Goal: Check status: Check status

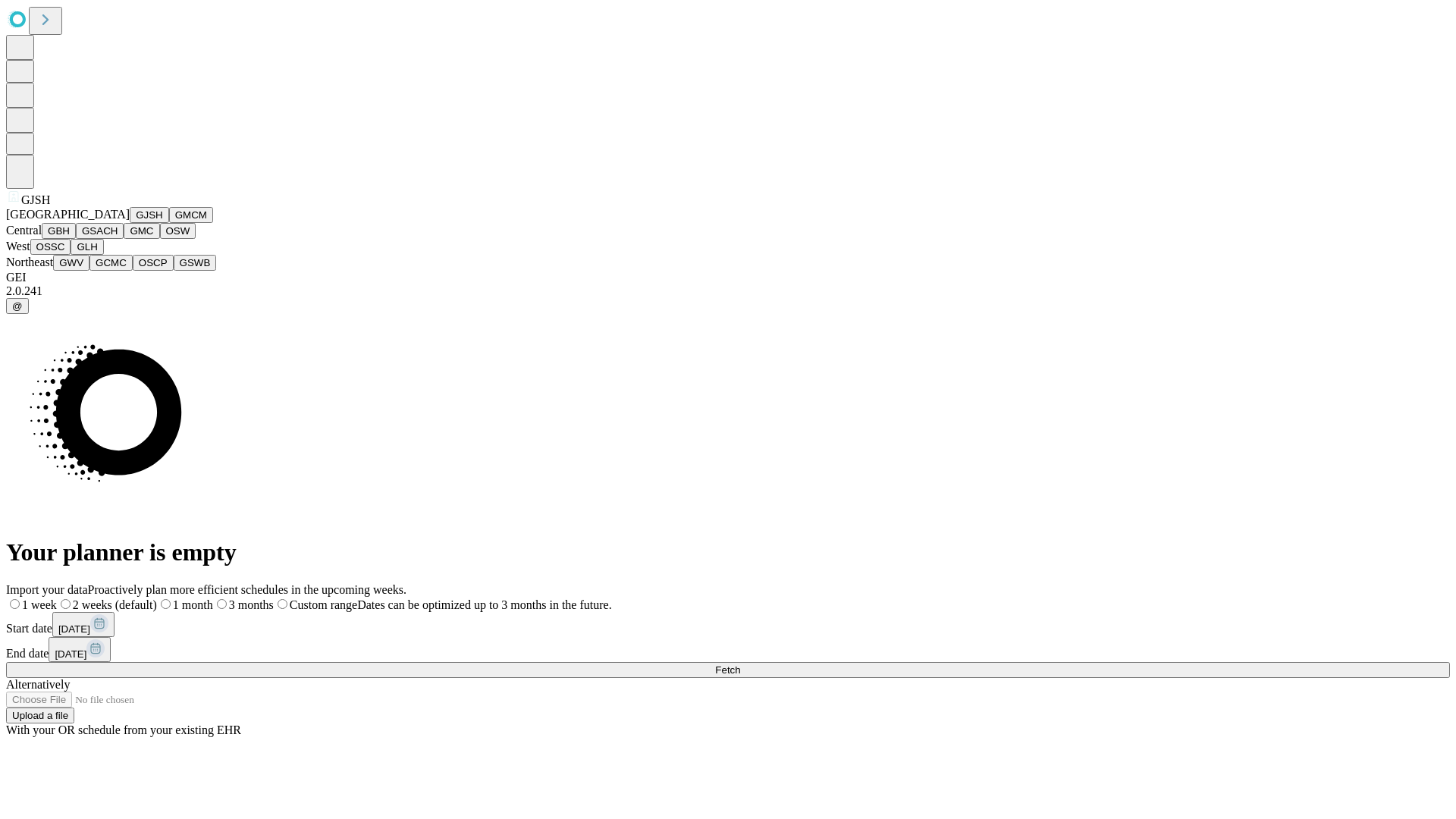
click at [130, 223] on button "GJSH" at bounding box center [149, 215] width 40 height 16
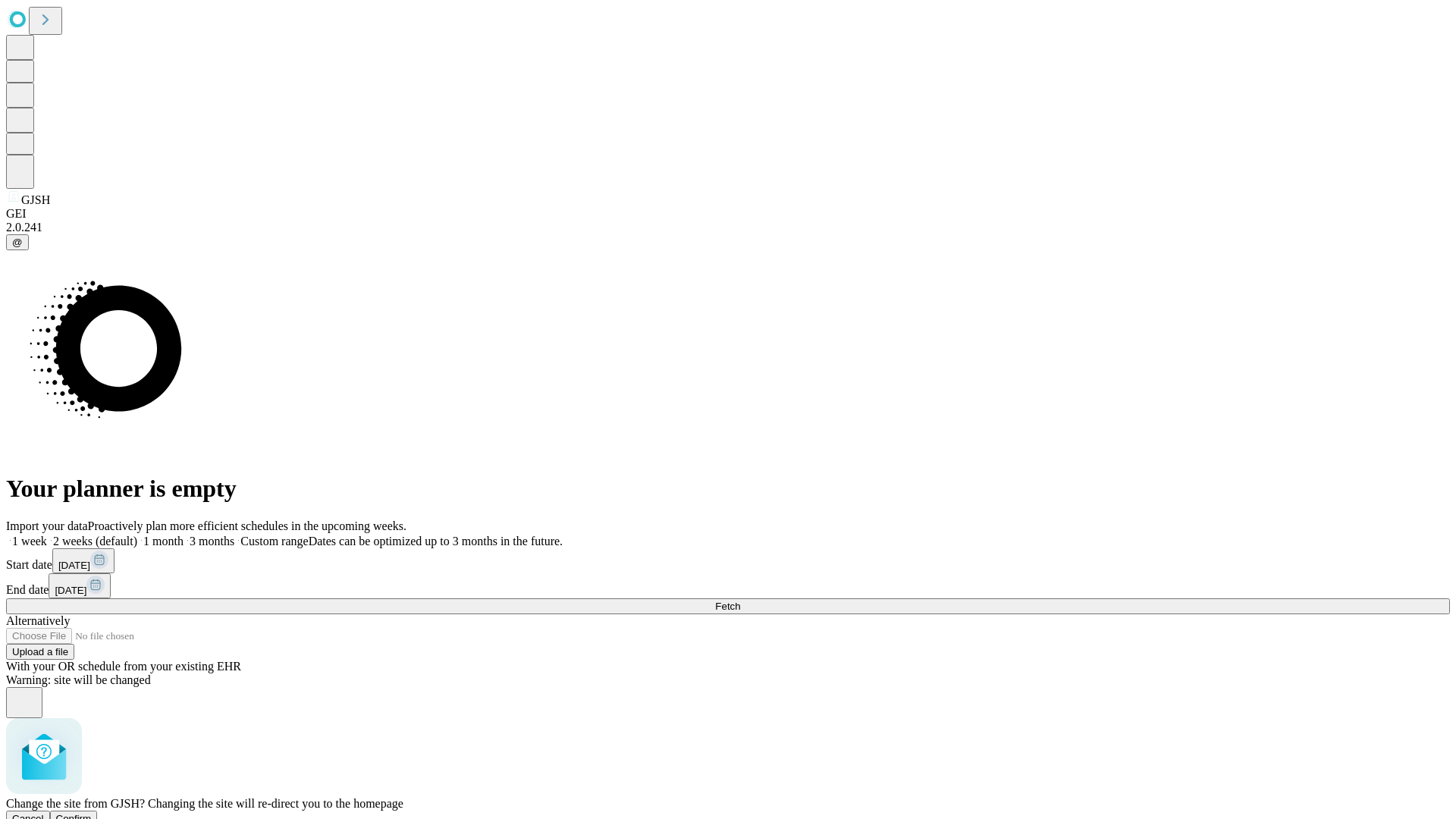
click at [91, 813] on span "Confirm" at bounding box center [74, 819] width 36 height 11
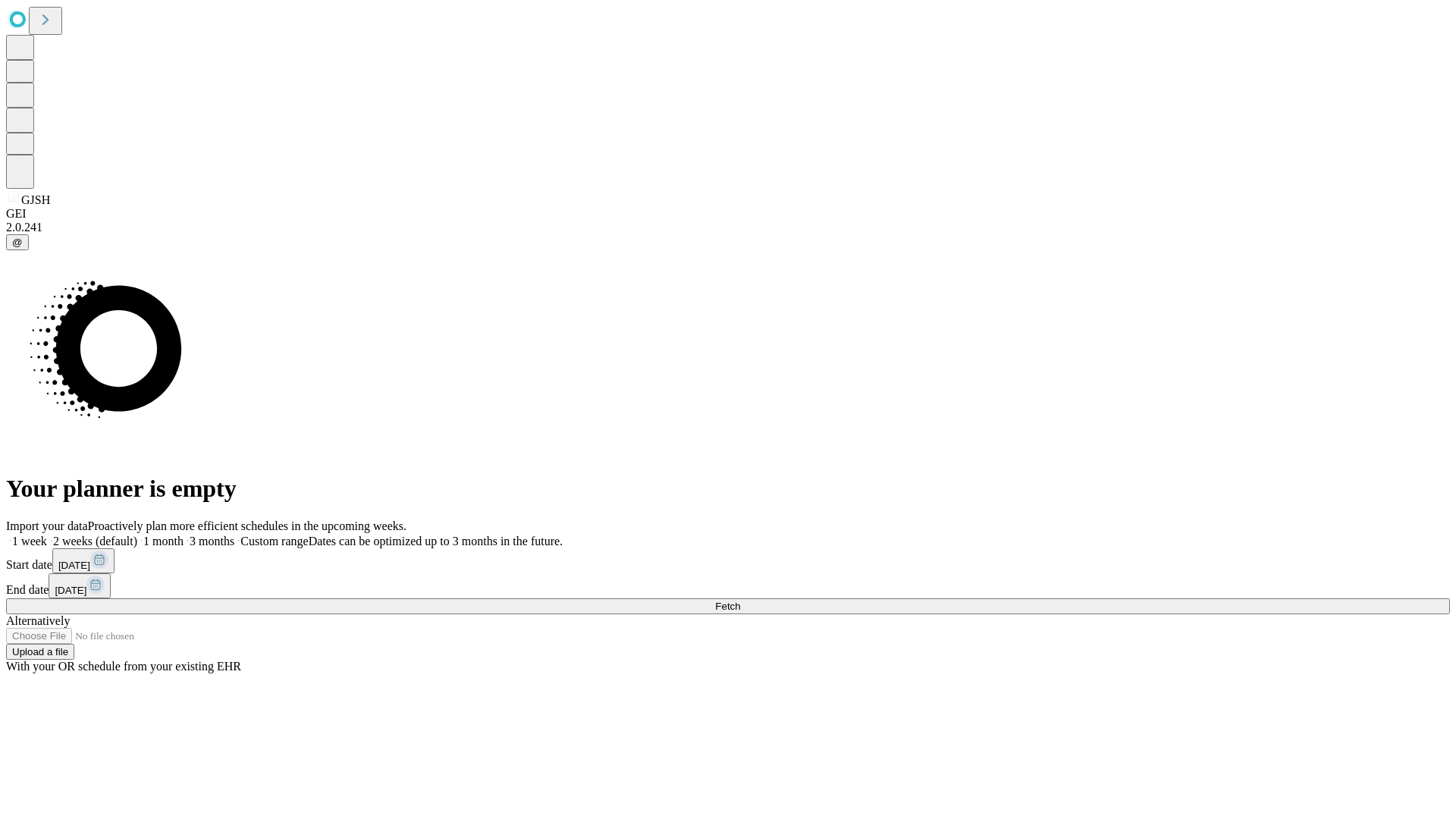
click at [184, 535] on label "1 month" at bounding box center [161, 541] width 46 height 13
click at [740, 600] on span "Fetch" at bounding box center [727, 606] width 25 height 11
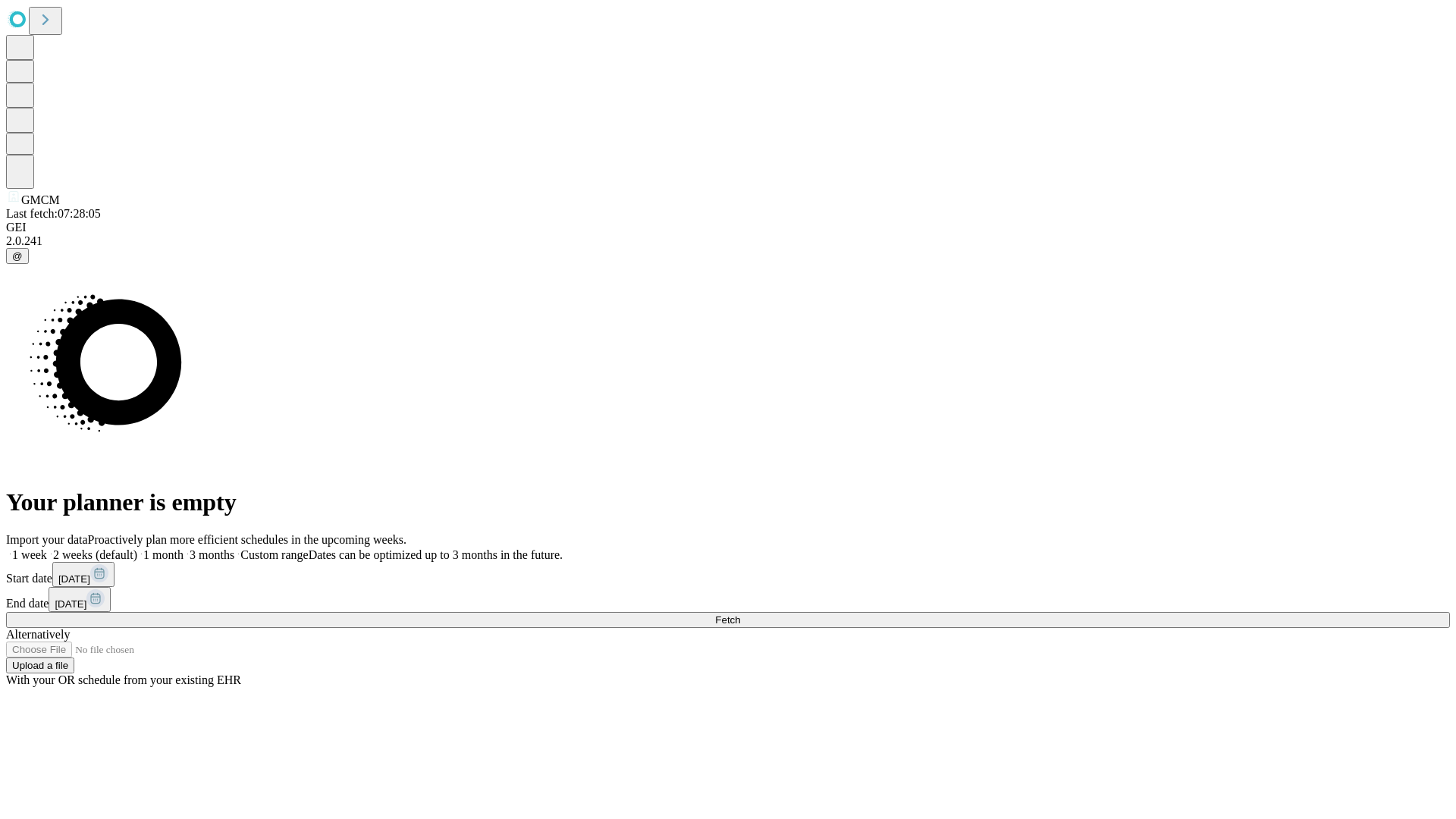
click at [184, 549] on label "1 month" at bounding box center [161, 555] width 46 height 13
click at [740, 615] on span "Fetch" at bounding box center [727, 620] width 25 height 11
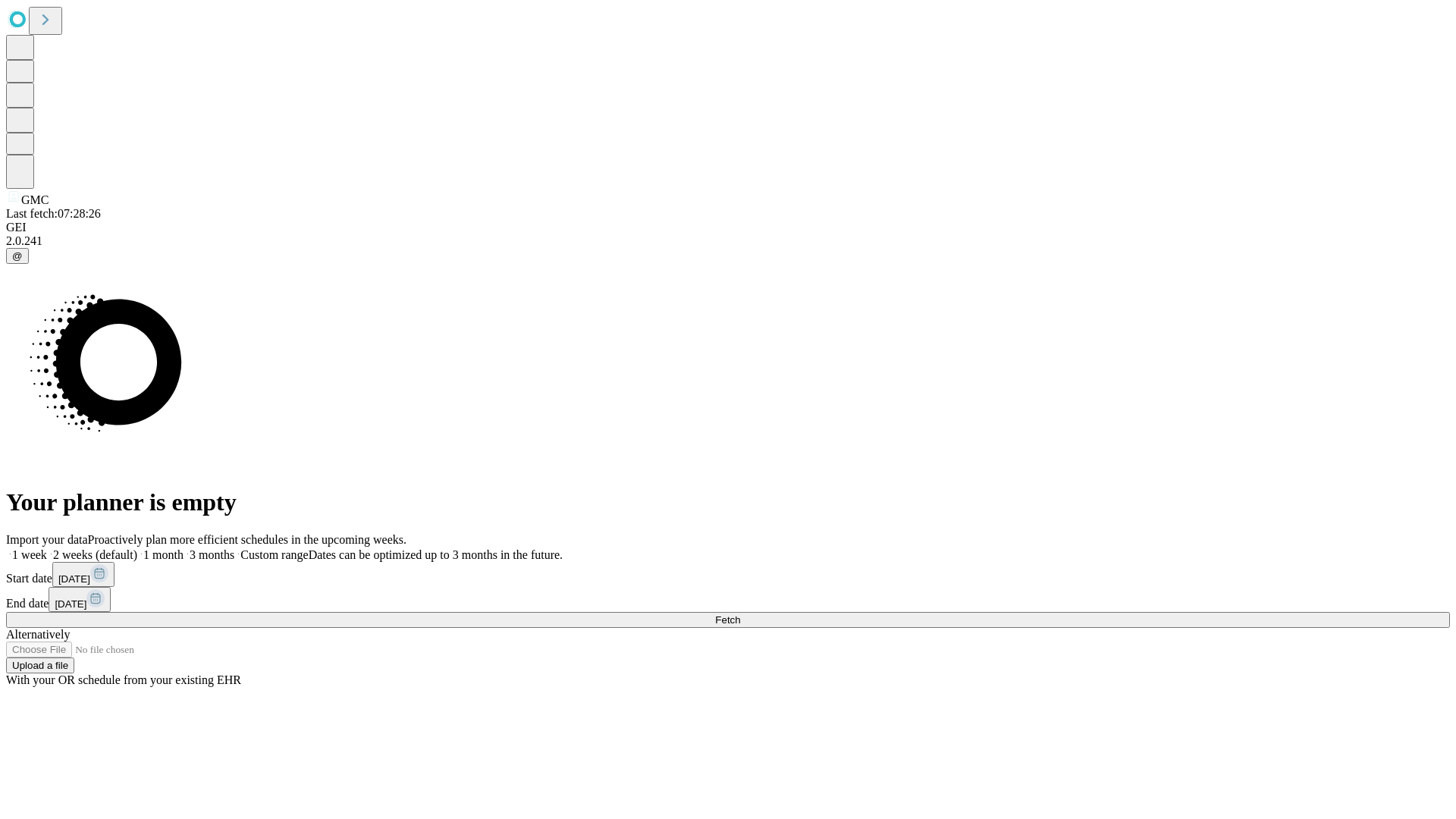
click at [184, 549] on label "1 month" at bounding box center [161, 555] width 46 height 13
click at [740, 615] on span "Fetch" at bounding box center [727, 620] width 25 height 11
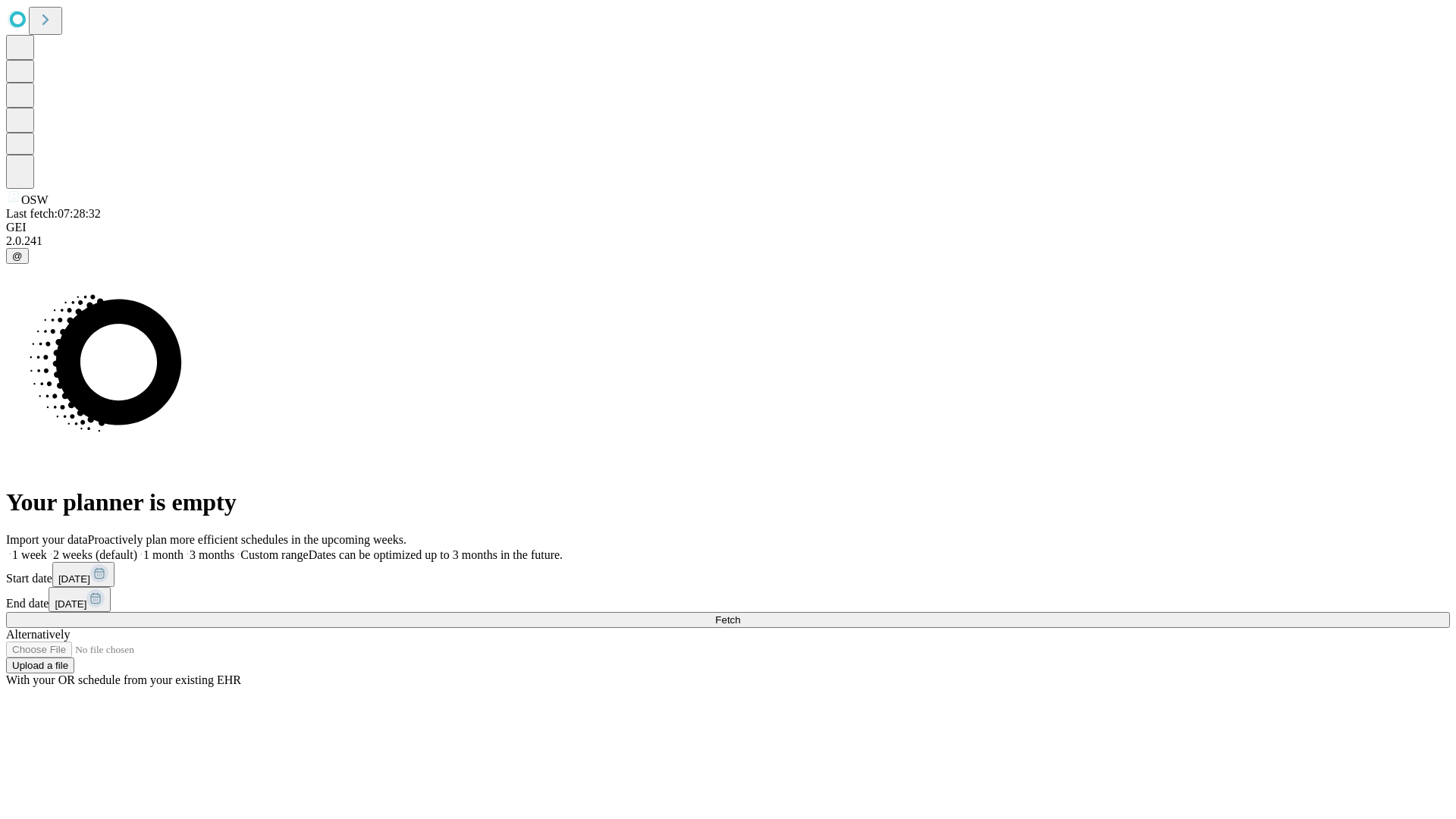
click at [184, 549] on label "1 month" at bounding box center [161, 555] width 46 height 13
click at [740, 615] on span "Fetch" at bounding box center [727, 620] width 25 height 11
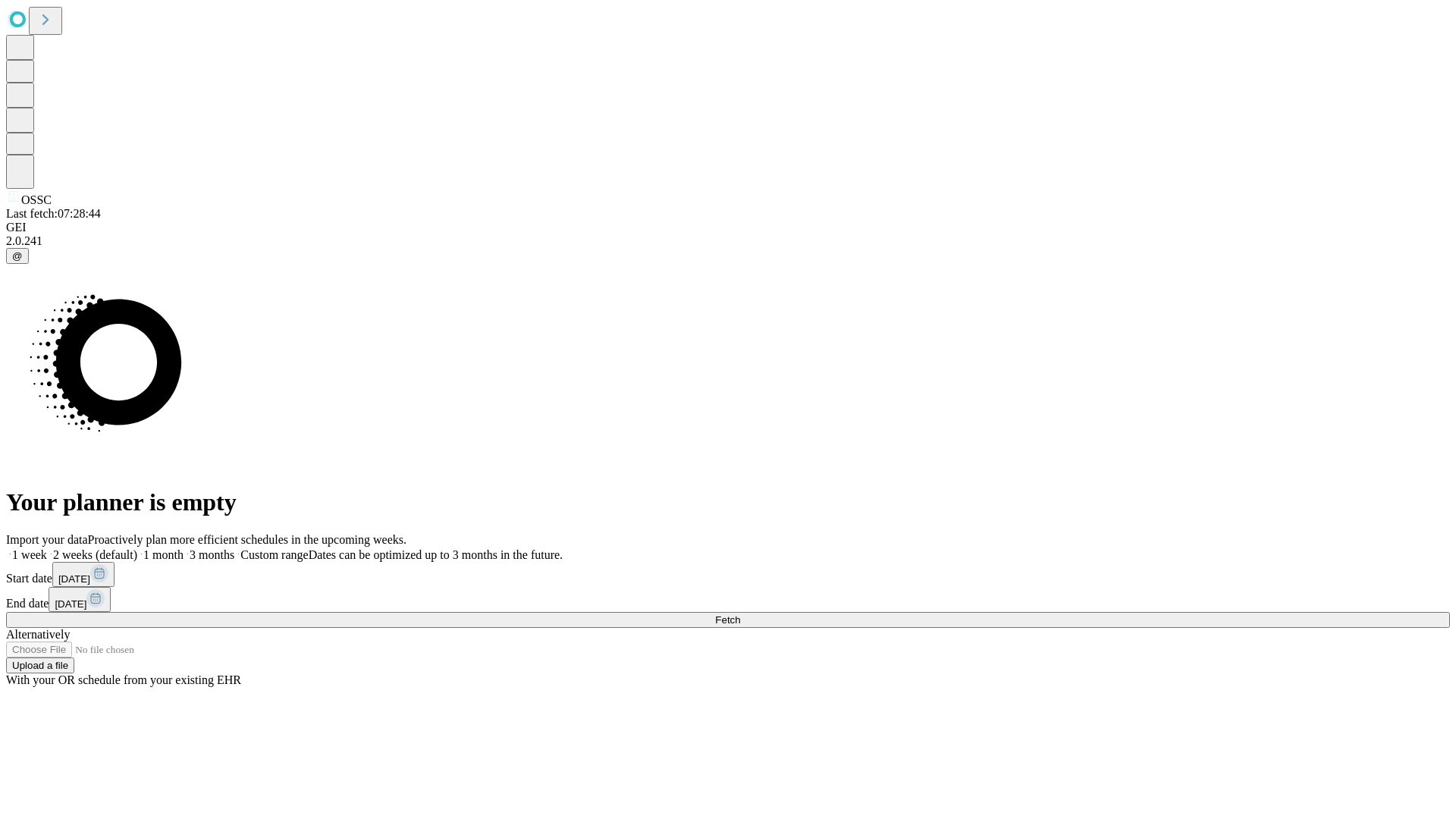
click at [184, 549] on label "1 month" at bounding box center [161, 555] width 46 height 13
click at [740, 615] on span "Fetch" at bounding box center [727, 620] width 25 height 11
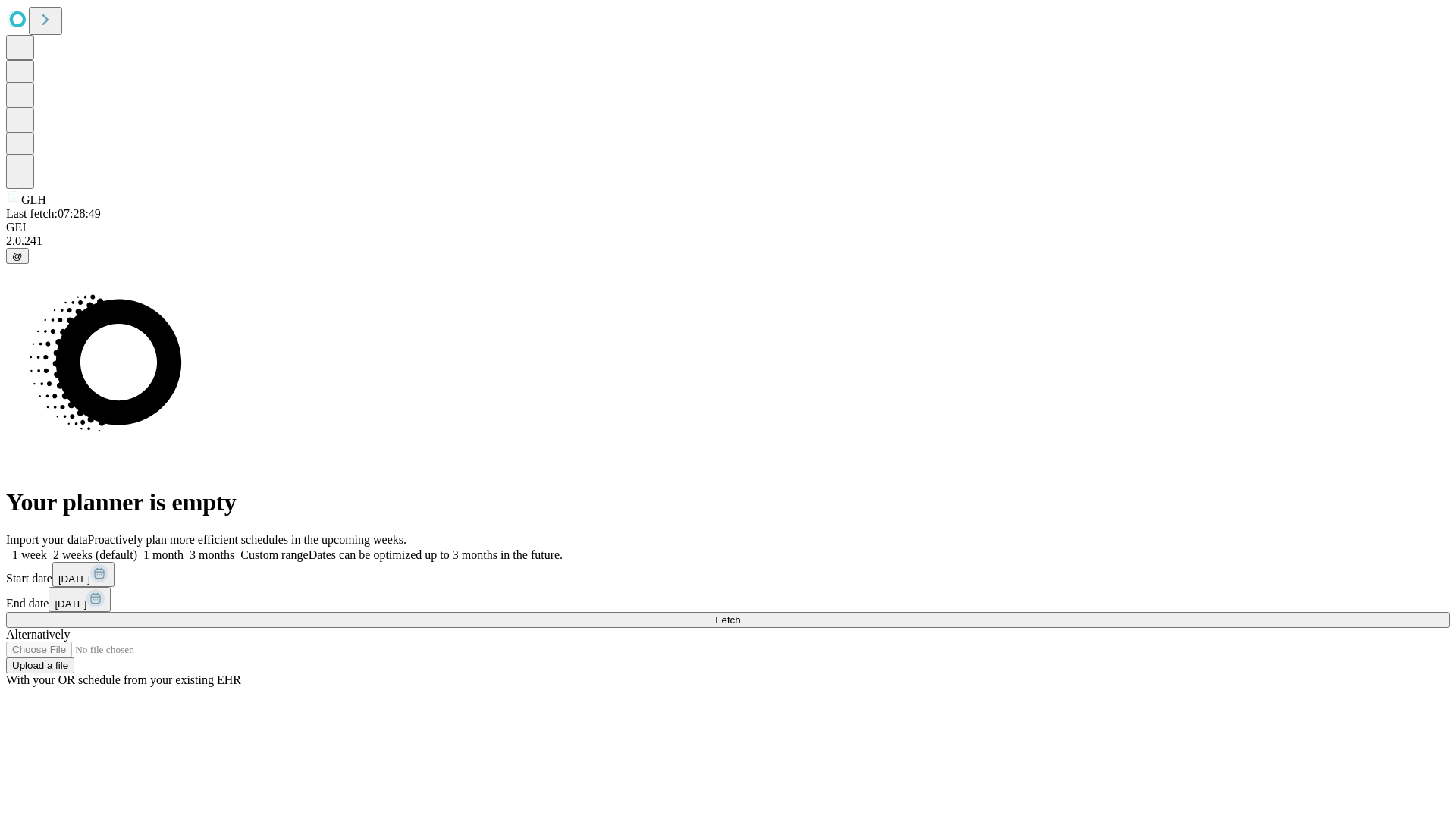
click at [740, 615] on span "Fetch" at bounding box center [727, 620] width 25 height 11
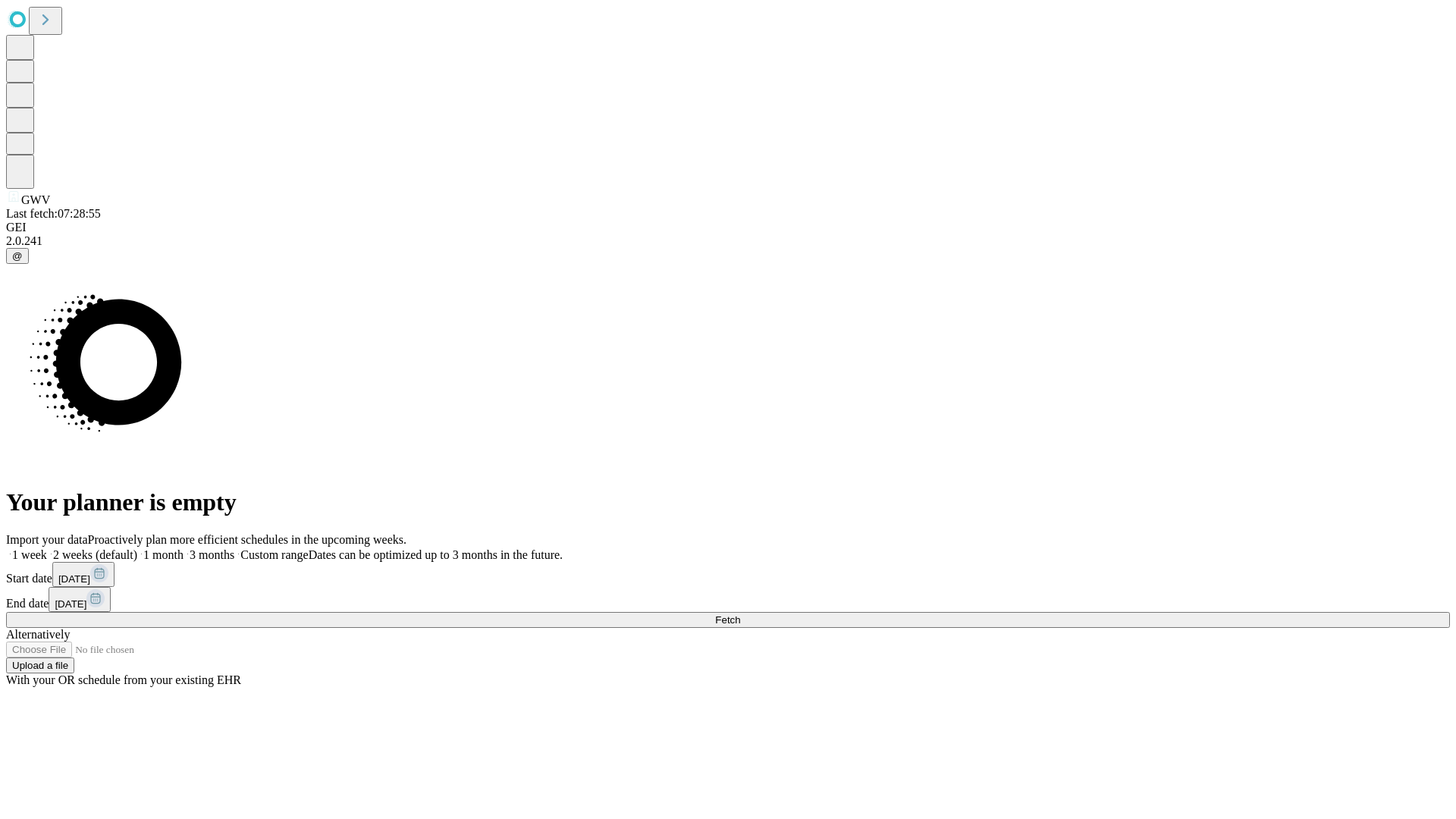
click at [184, 549] on label "1 month" at bounding box center [161, 555] width 46 height 13
click at [740, 615] on span "Fetch" at bounding box center [727, 620] width 25 height 11
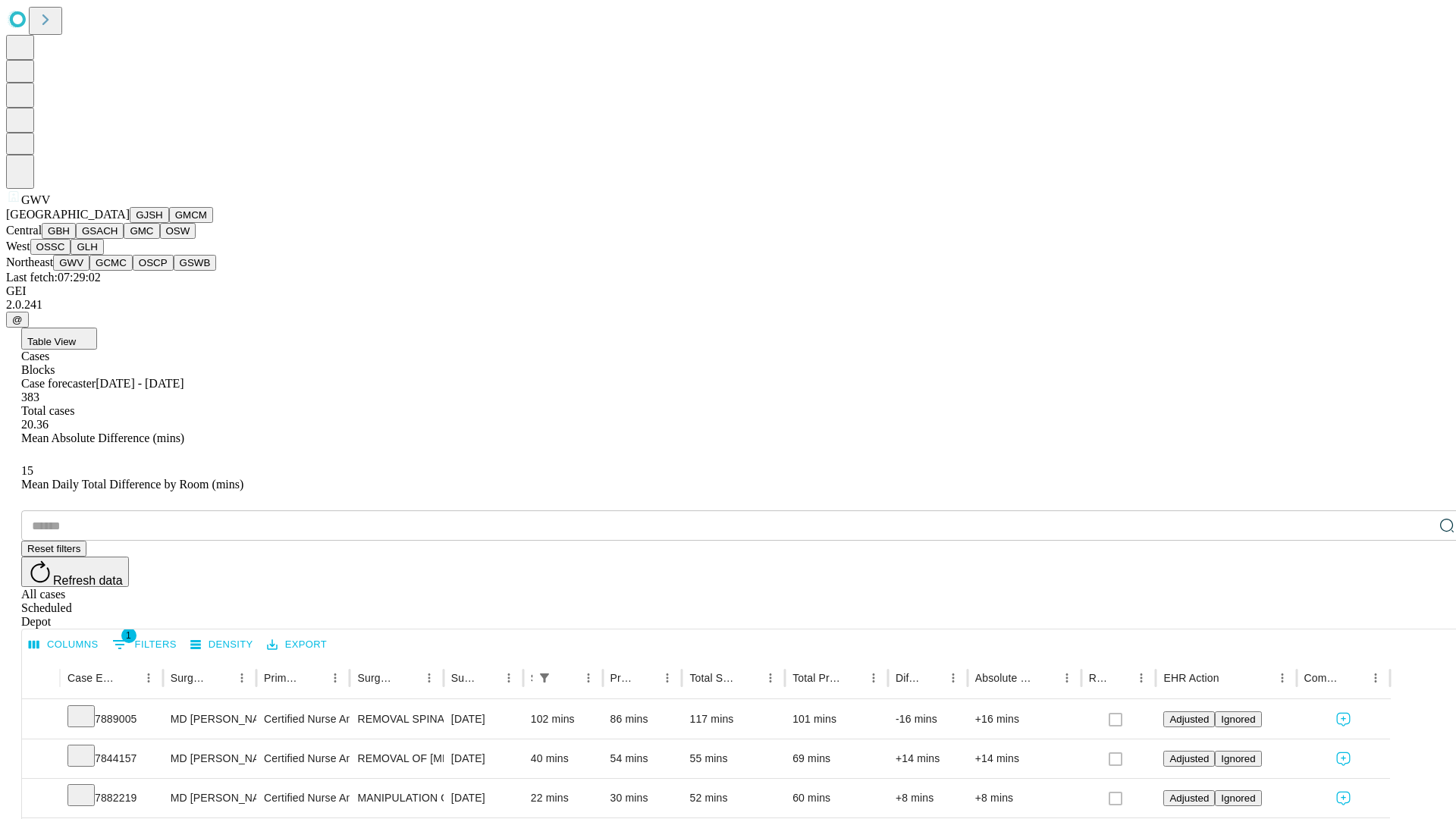
click at [118, 271] on button "GCMC" at bounding box center [111, 263] width 43 height 16
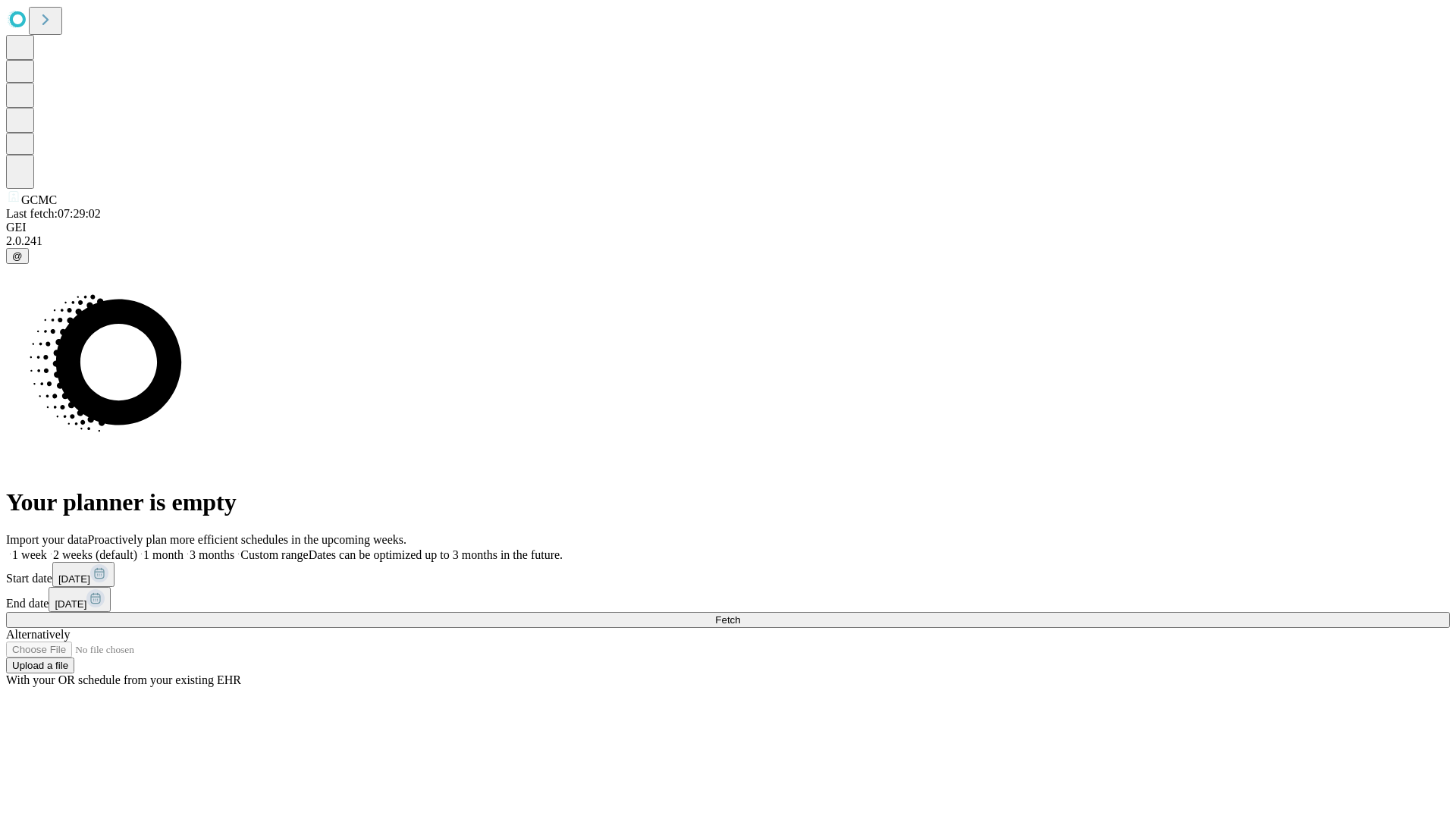
click at [740, 615] on span "Fetch" at bounding box center [727, 620] width 25 height 11
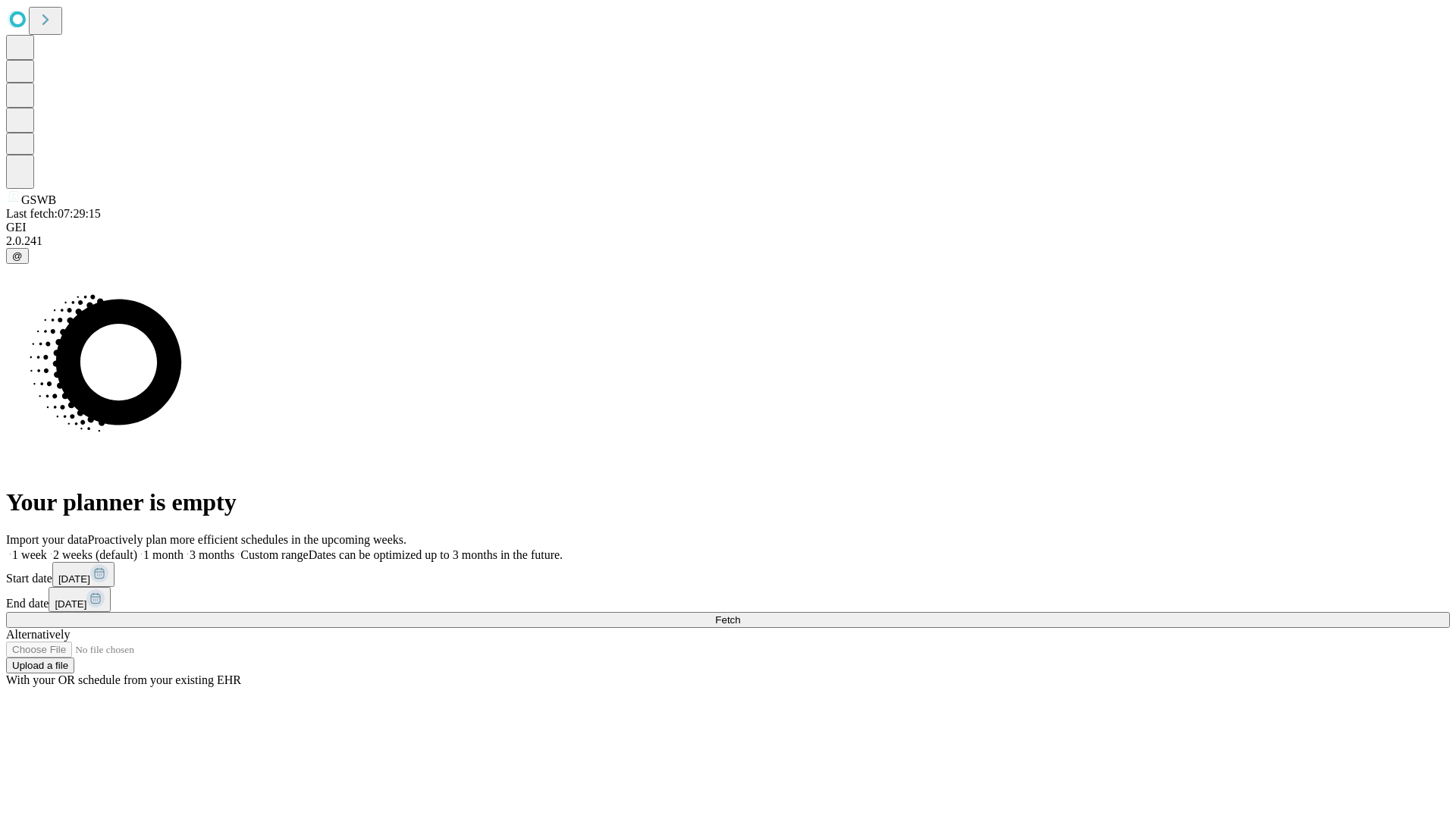
click at [184, 549] on label "1 month" at bounding box center [161, 555] width 46 height 13
click at [740, 615] on span "Fetch" at bounding box center [727, 620] width 25 height 11
